Goal: Ask a question: Seek information or help from site administrators or community

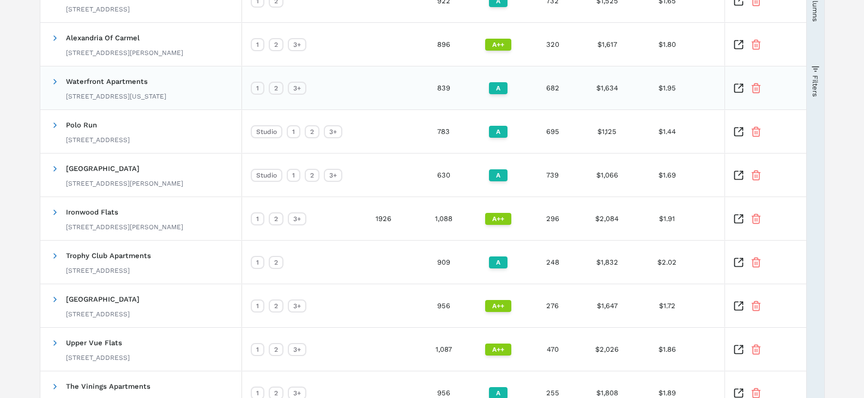
scroll to position [277, 0]
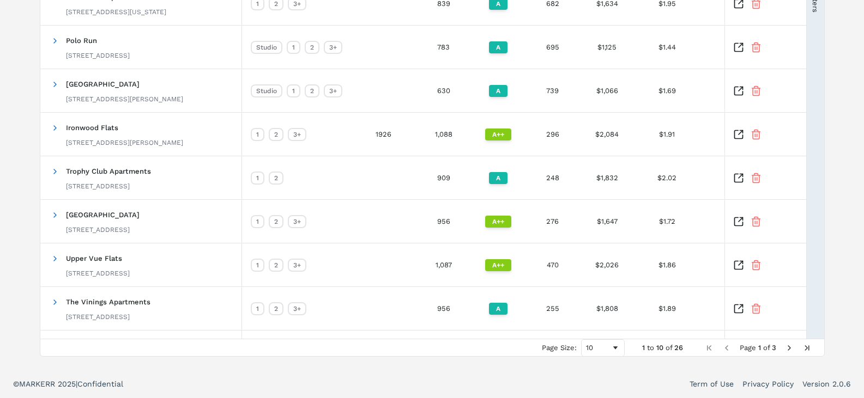
click at [790, 347] on span "Next Page" at bounding box center [789, 348] width 9 height 9
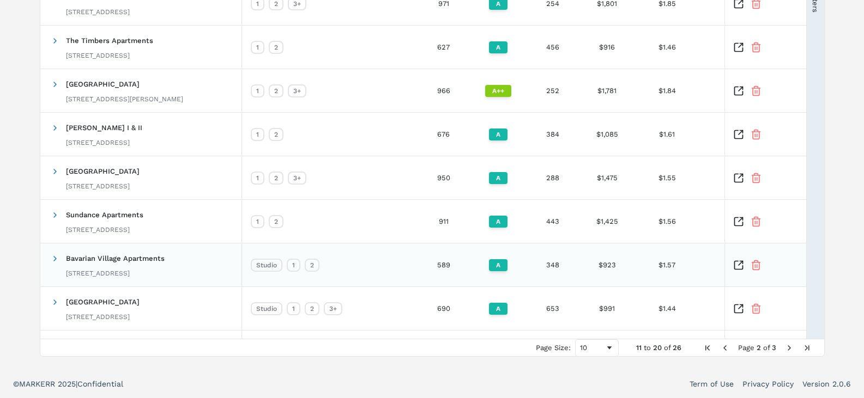
click at [740, 262] on icon "Inspect Comparable" at bounding box center [738, 265] width 11 height 11
click at [738, 266] on icon "Inspect Comparable" at bounding box center [738, 265] width 11 height 11
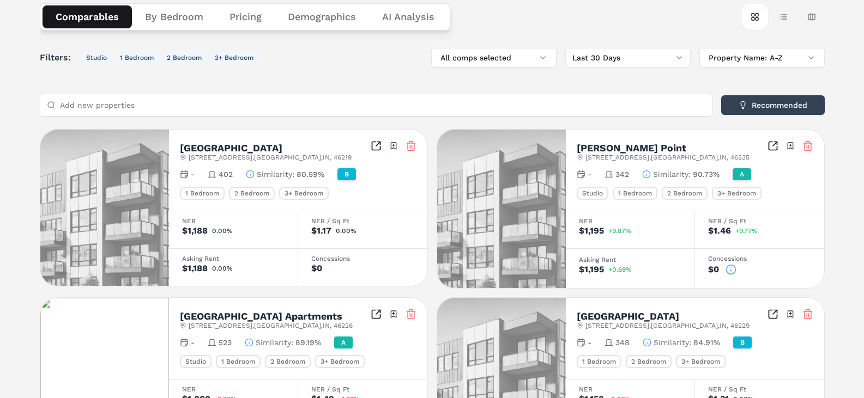
scroll to position [1, 0]
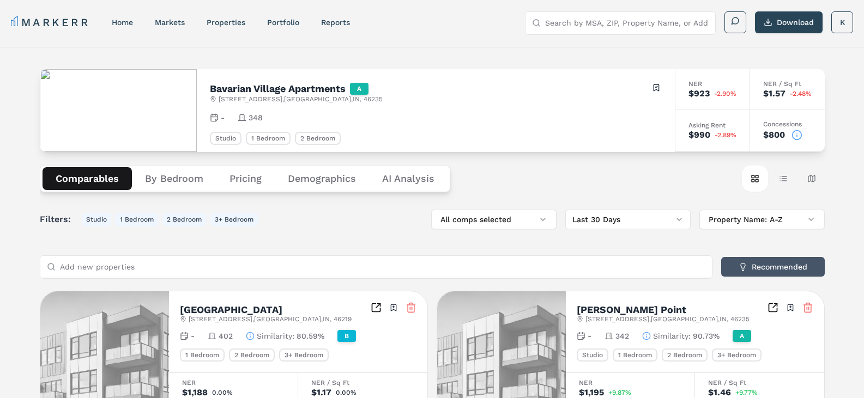
click at [750, 266] on button "Recommended" at bounding box center [773, 267] width 104 height 20
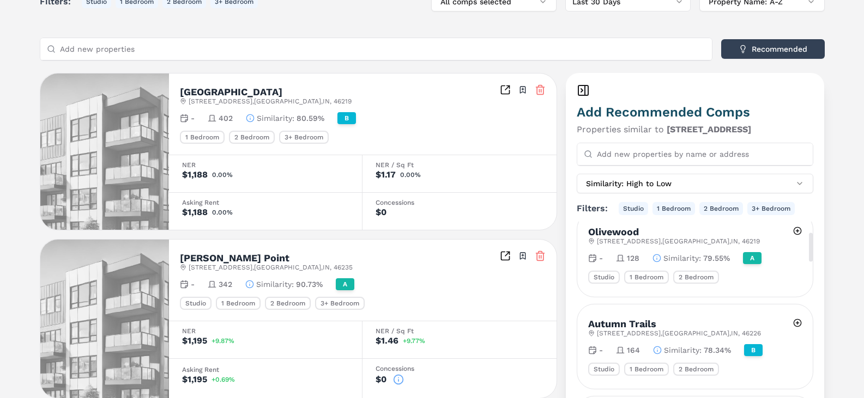
scroll to position [163, 0]
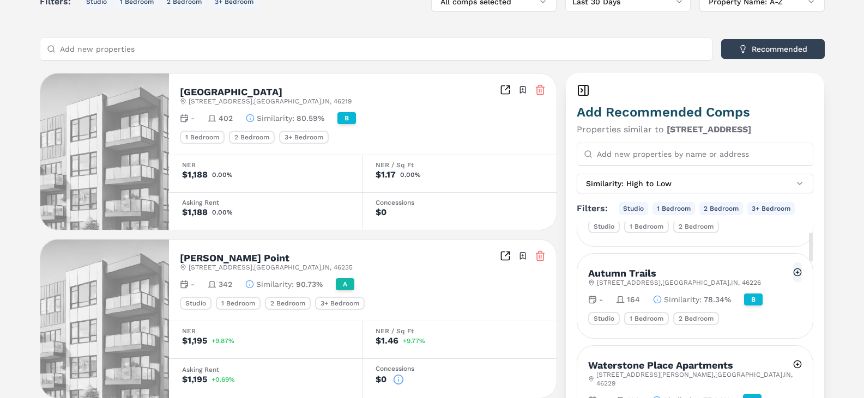
click at [795, 272] on button at bounding box center [797, 273] width 9 height 20
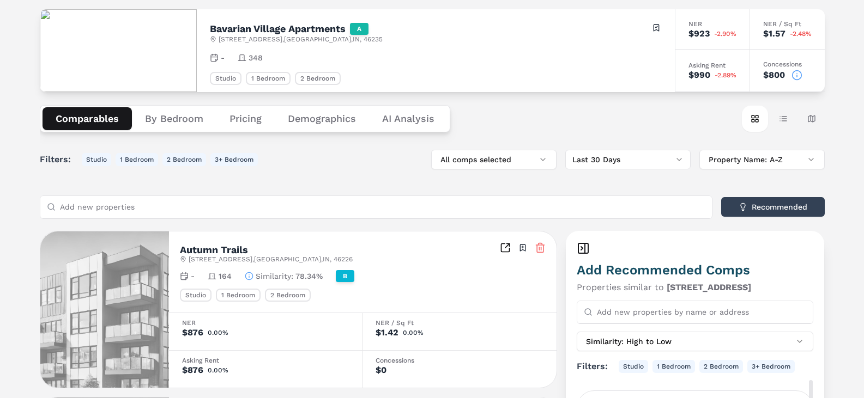
scroll to position [55, 0]
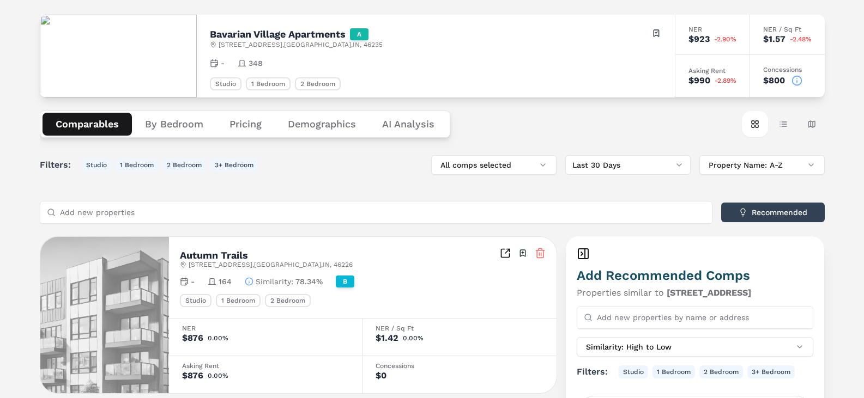
click at [85, 125] on button "Comparables" at bounding box center [86, 124] width 89 height 23
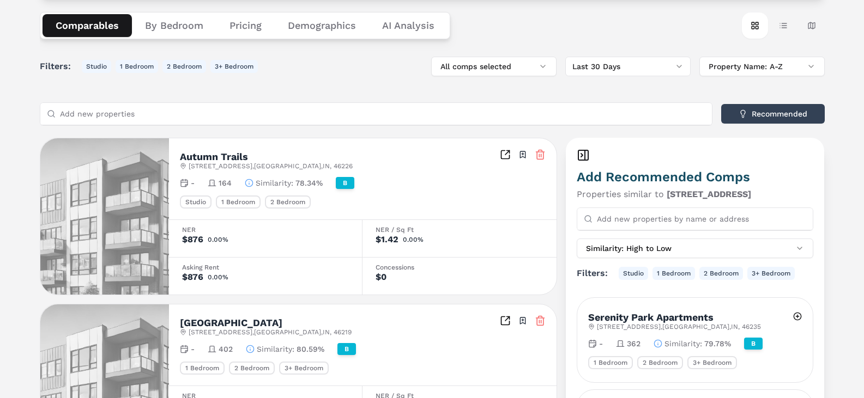
scroll to position [0, 0]
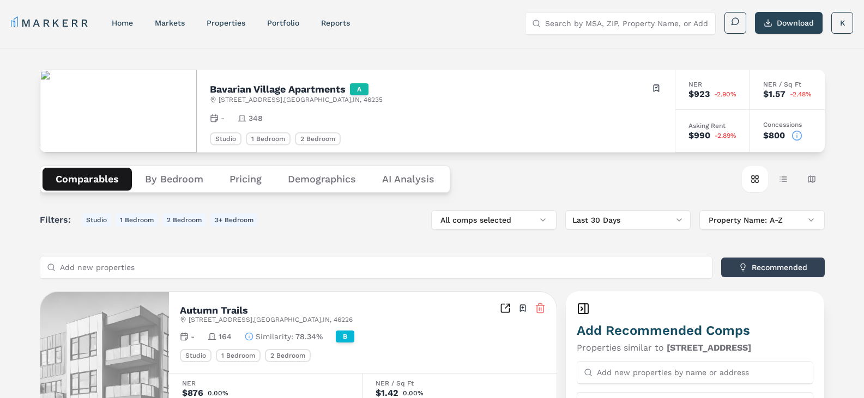
click at [797, 136] on icon at bounding box center [796, 135] width 11 height 11
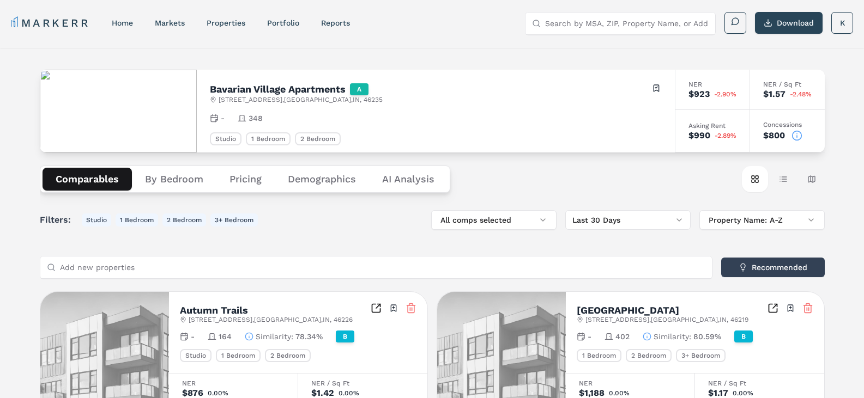
click at [797, 133] on icon at bounding box center [797, 133] width 0 height 0
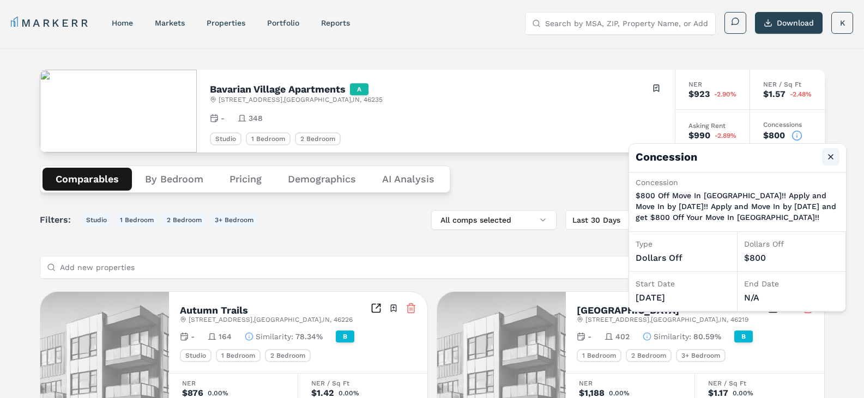
click at [831, 157] on button "Close" at bounding box center [830, 156] width 17 height 17
